Goal: Transaction & Acquisition: Purchase product/service

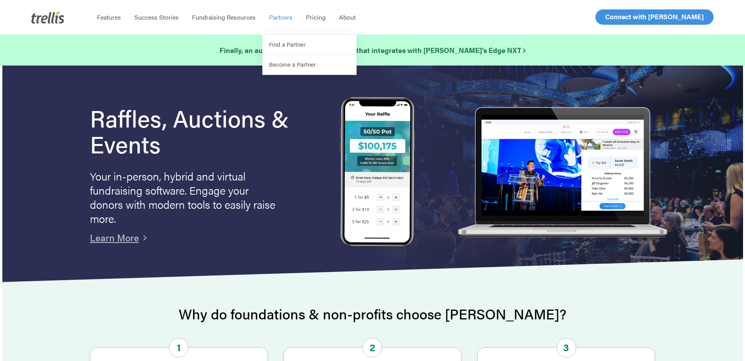
click at [611, 13] on span "Log In" at bounding box center [614, 16] width 19 height 9
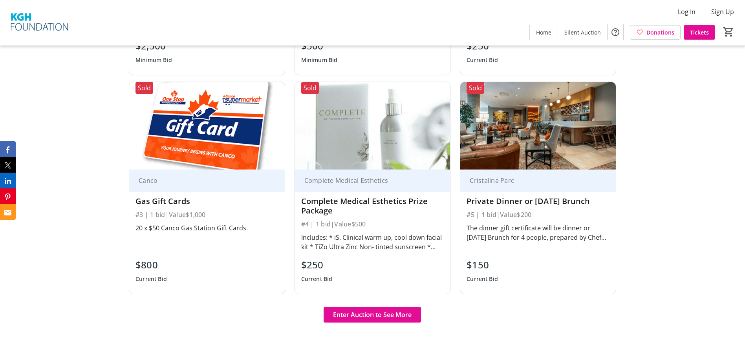
scroll to position [589, 0]
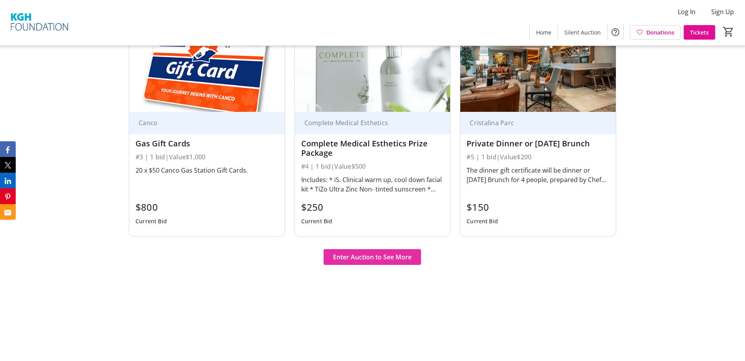
click at [396, 256] on span "Enter Auction to See More" at bounding box center [372, 256] width 79 height 9
